Goal: Find specific page/section: Find specific page/section

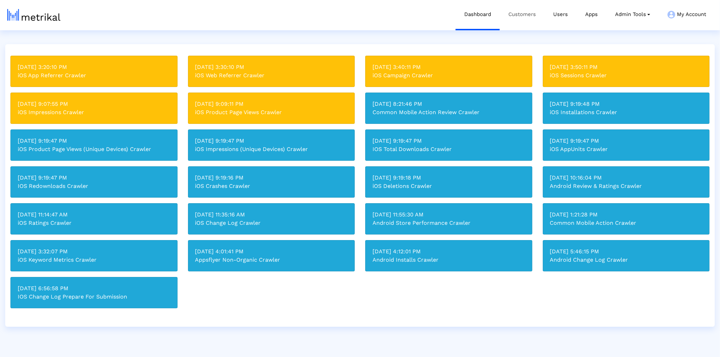
click at [539, 20] on link "Customers" at bounding box center [522, 14] width 45 height 29
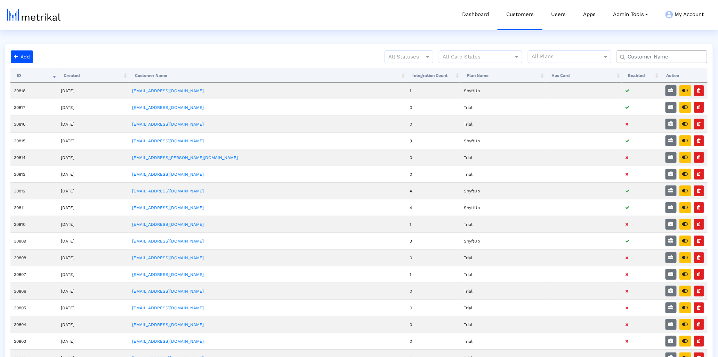
click at [648, 56] on input "text" at bounding box center [663, 56] width 82 height 7
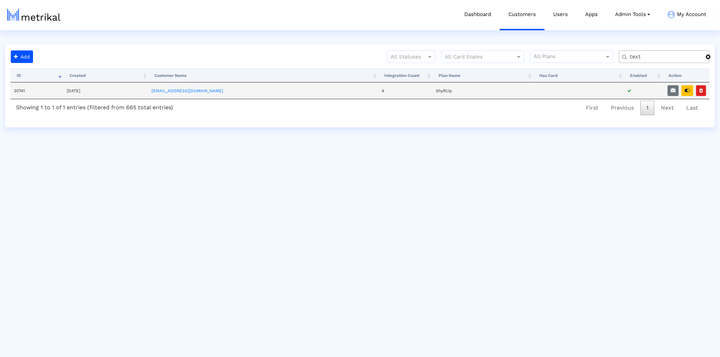
click at [25, 92] on td "30741" at bounding box center [36, 90] width 53 height 16
click at [25, 91] on td "30741" at bounding box center [36, 90] width 53 height 16
click at [17, 91] on td "30741" at bounding box center [36, 90] width 53 height 16
copy td "30741"
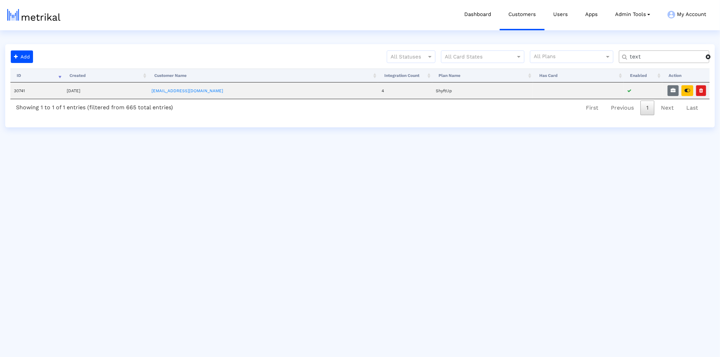
click at [642, 58] on input "text" at bounding box center [665, 56] width 81 height 7
type input "gotra"
click at [685, 92] on icon "button" at bounding box center [688, 90] width 6 height 5
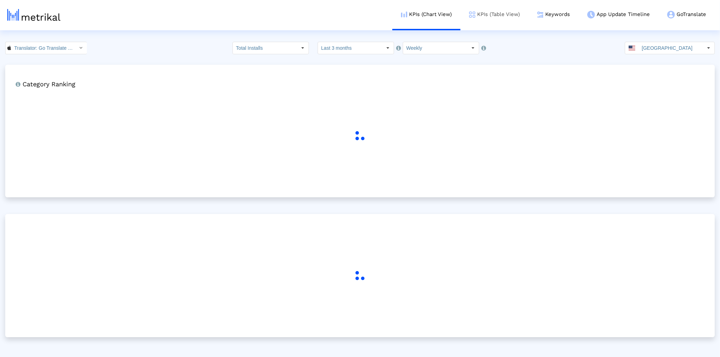
click at [507, 18] on link "KPIs (Table View)" at bounding box center [494, 14] width 68 height 29
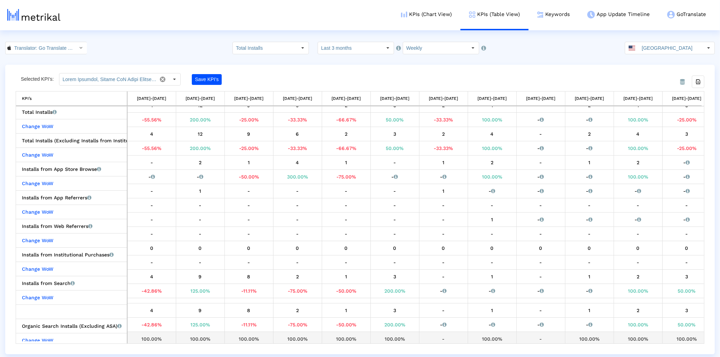
scroll to position [8, 0]
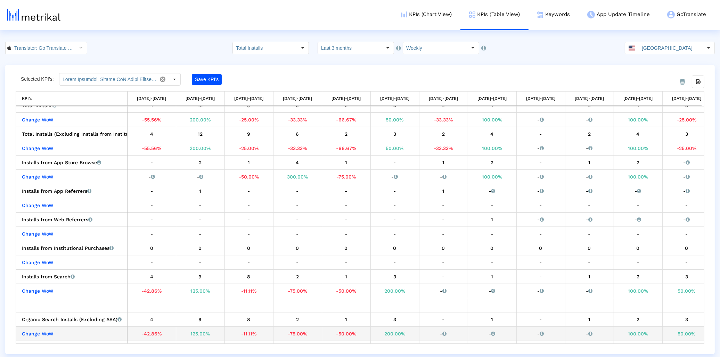
drag, startPoint x: 471, startPoint y: 341, endPoint x: 603, endPoint y: 337, distance: 132.1
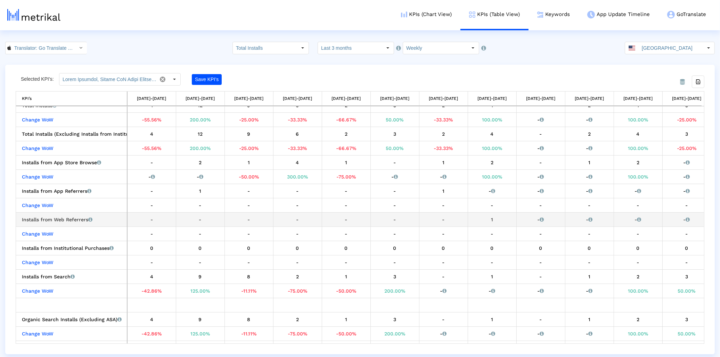
drag, startPoint x: 486, startPoint y: 223, endPoint x: 443, endPoint y: 223, distance: 42.7
drag, startPoint x: 462, startPoint y: 224, endPoint x: 689, endPoint y: 227, distance: 226.9
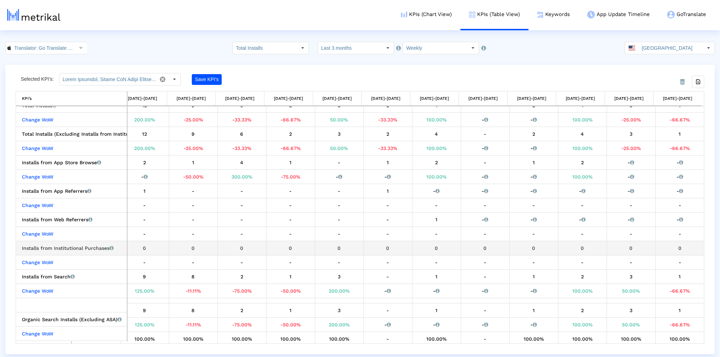
scroll to position [0, 0]
